Goal: Information Seeking & Learning: Learn about a topic

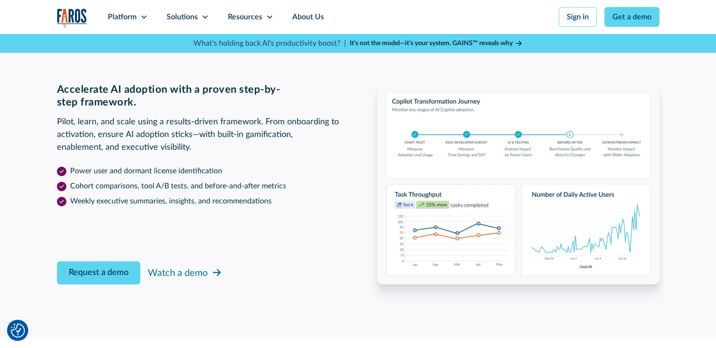
scroll to position [1506, 0]
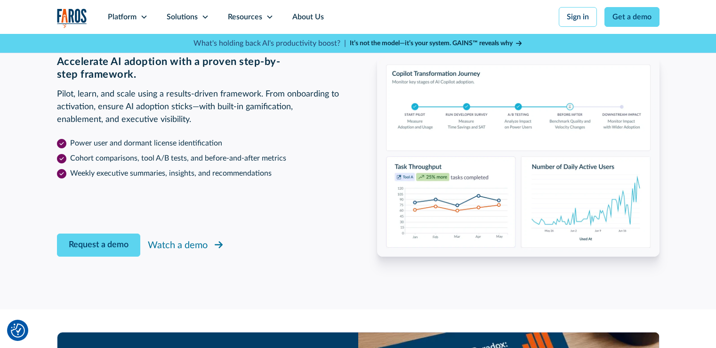
click at [219, 246] on icon at bounding box center [219, 244] width 8 height 9
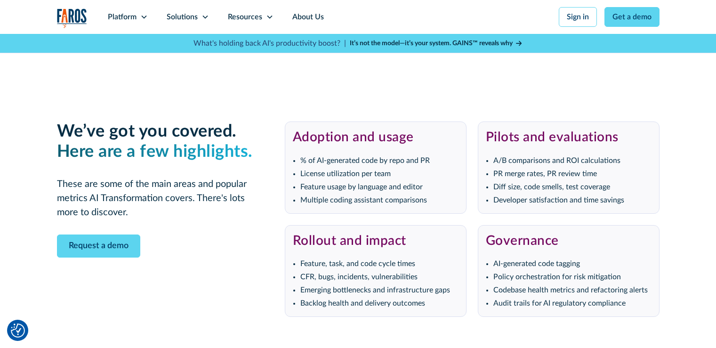
scroll to position [1977, 0]
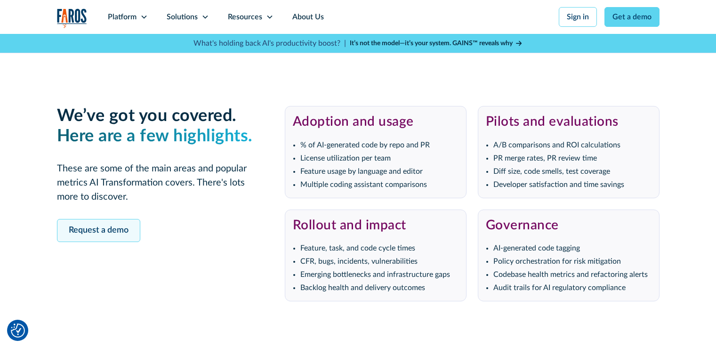
click at [94, 228] on link "Request a demo" at bounding box center [98, 230] width 83 height 23
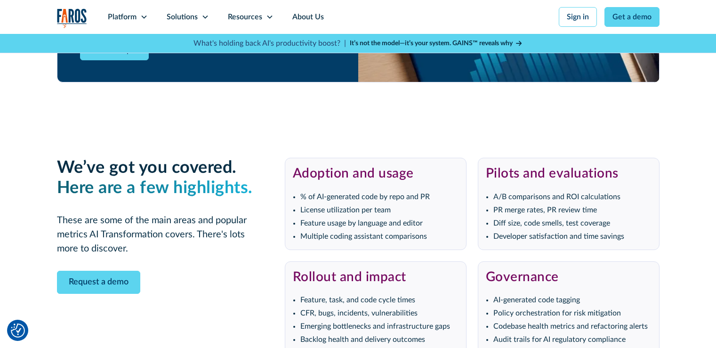
scroll to position [1813, 0]
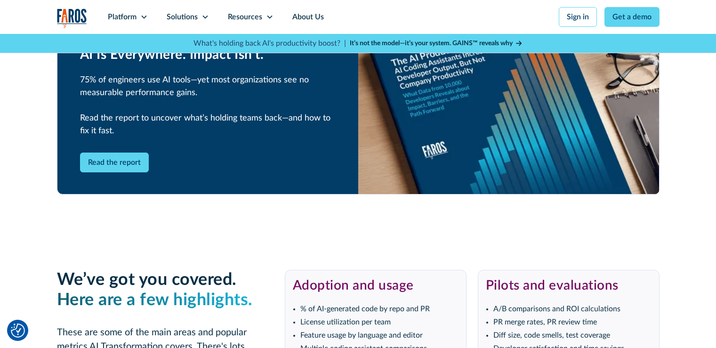
click at [453, 40] on strong "It’s not the model—it’s your system. GAINS™ reveals why" at bounding box center [431, 43] width 163 height 7
